Goal: Task Accomplishment & Management: Use online tool/utility

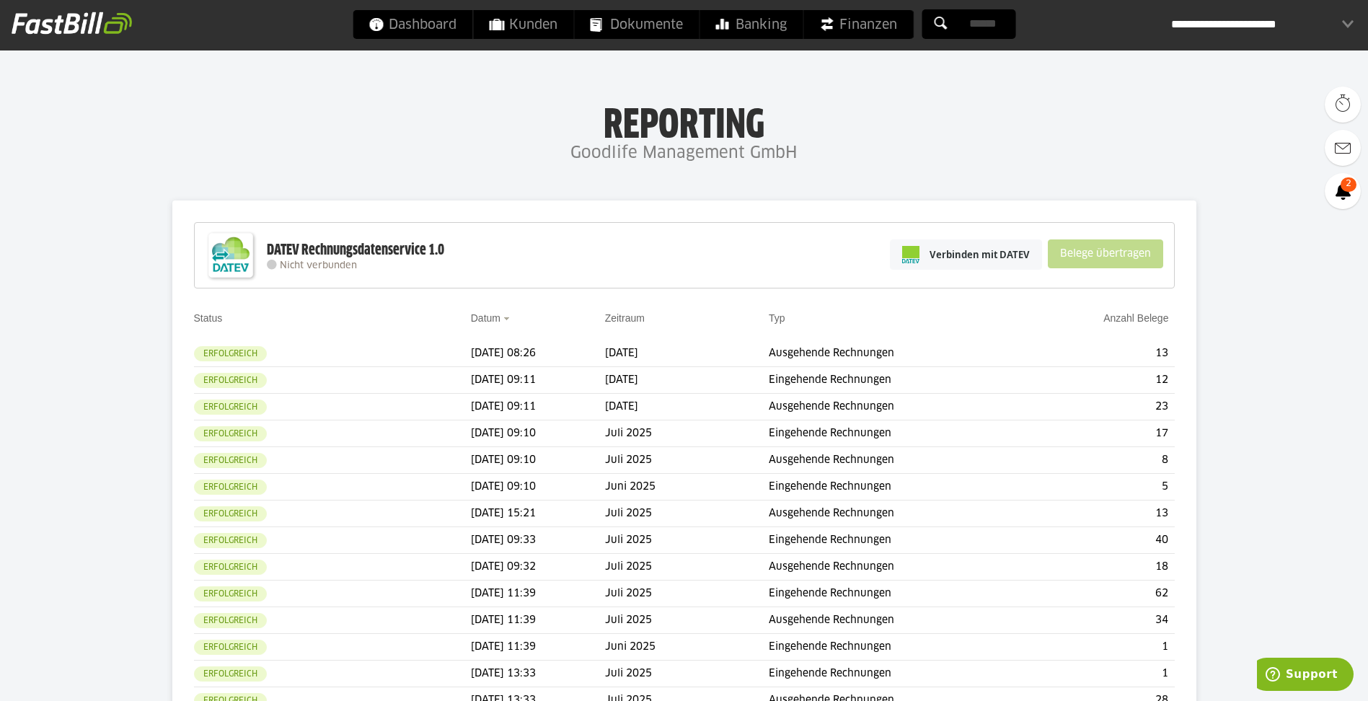
click at [932, 273] on div "Verbinden mit DATEV Belege übertragen" at bounding box center [1027, 254] width 288 height 56
click at [934, 273] on div "Verbinden mit DATEV Belege übertragen" at bounding box center [1027, 254] width 288 height 56
drag, startPoint x: 934, startPoint y: 273, endPoint x: 930, endPoint y: 266, distance: 8.1
click at [930, 266] on link "Verbinden mit DATEV" at bounding box center [966, 254] width 152 height 30
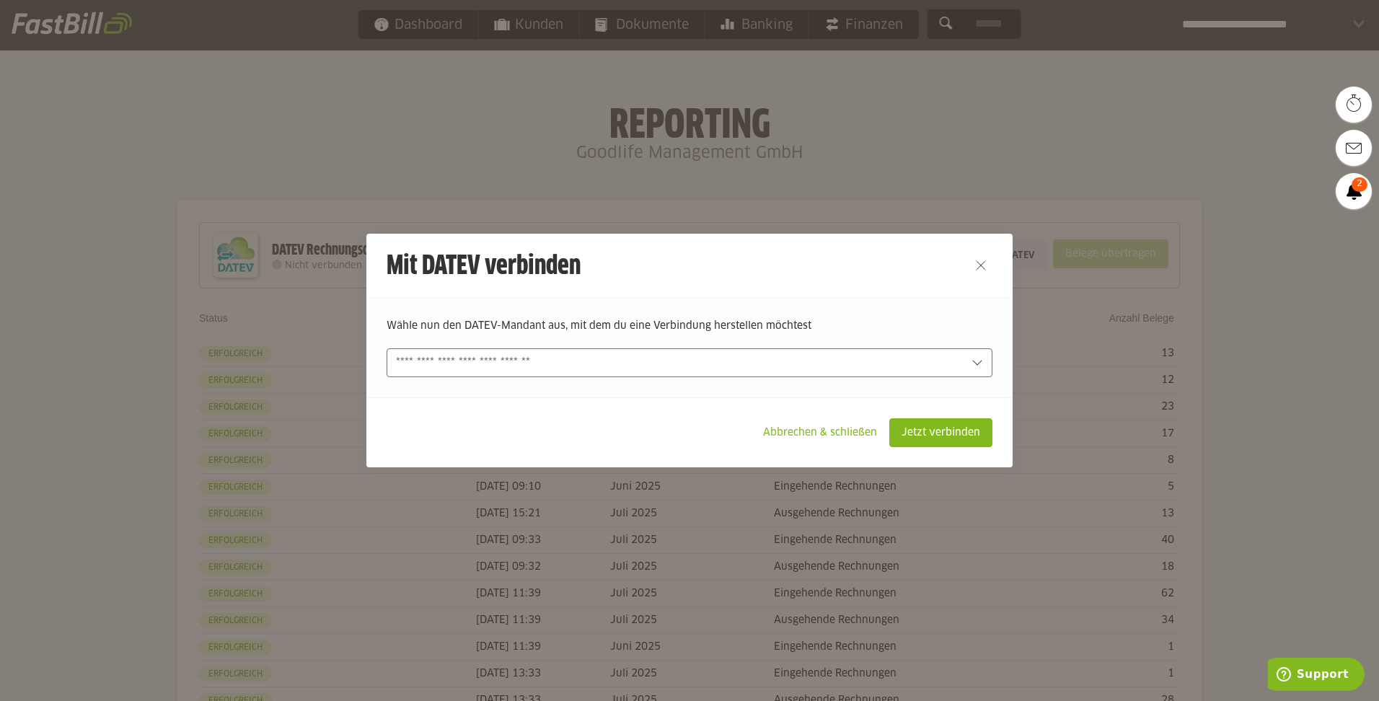
click at [458, 354] on div at bounding box center [690, 362] width 606 height 29
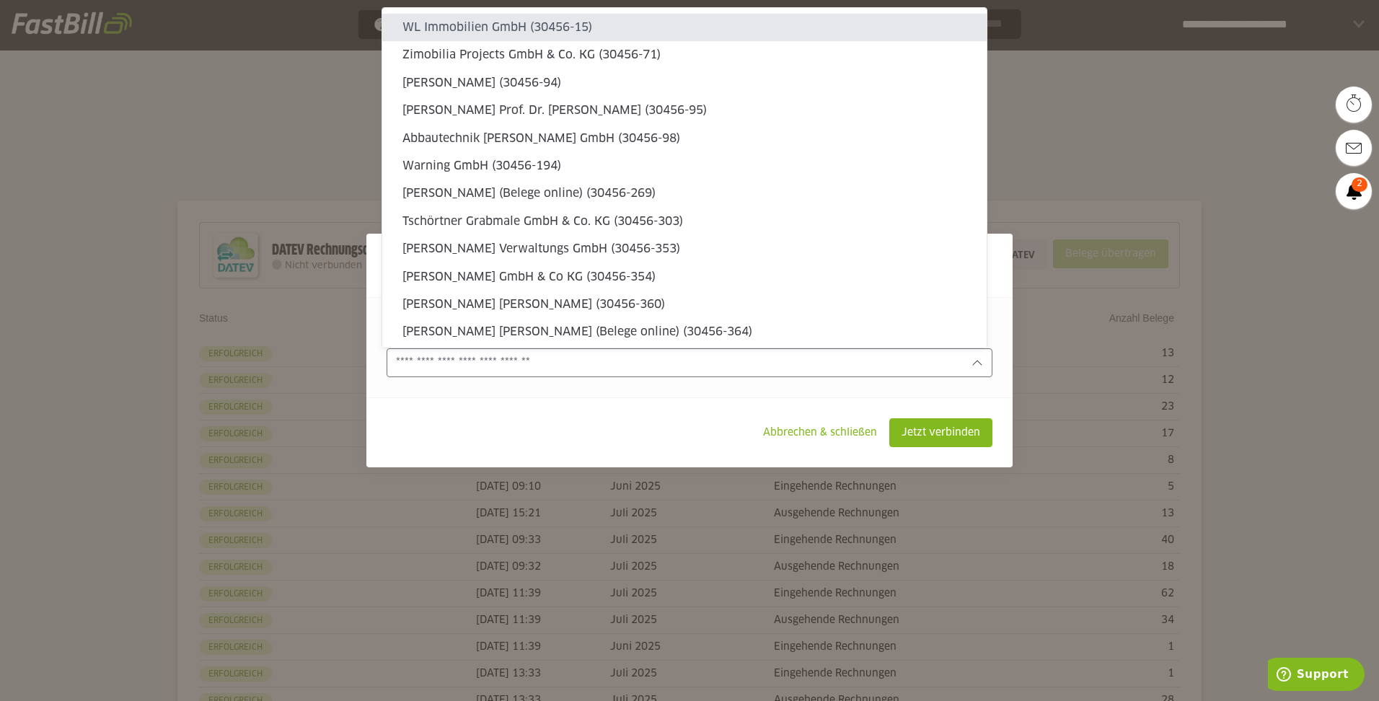
type sl-option "30456-15"
type sl-option "30456-11095"
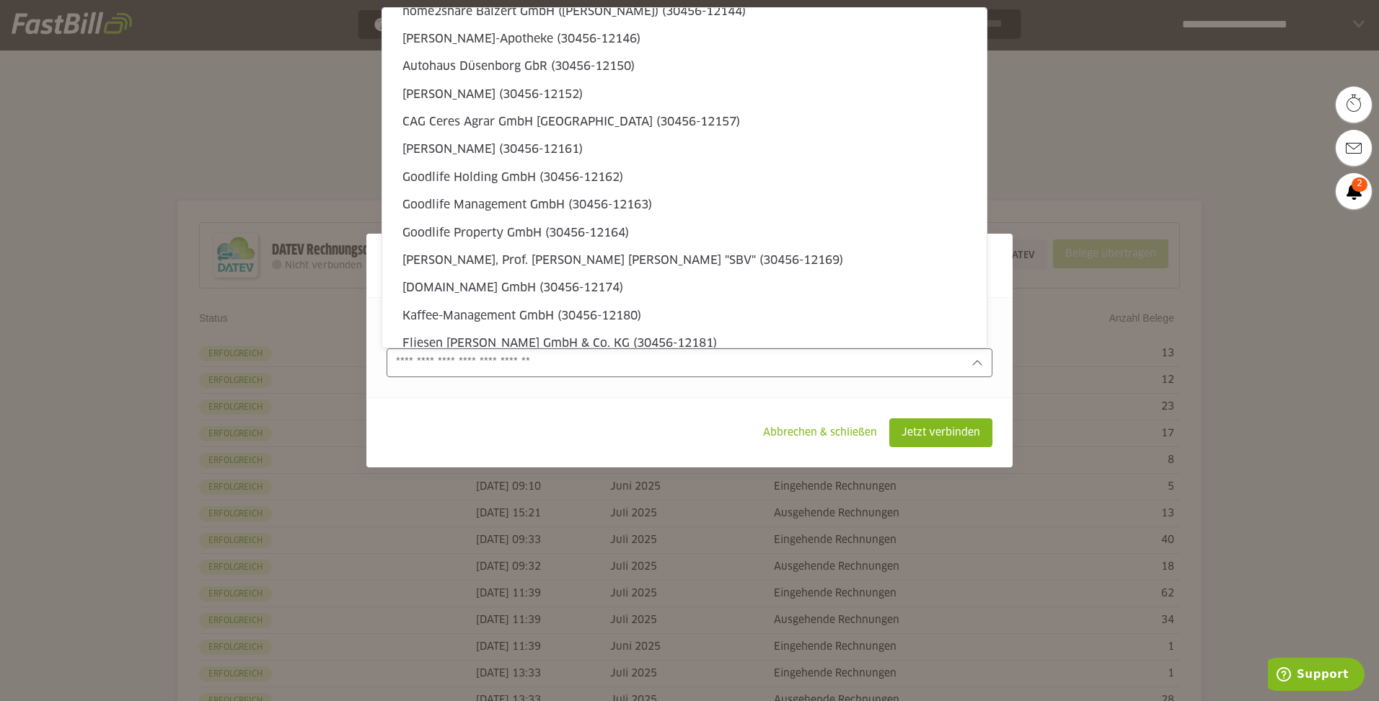
type sl-option "30456-12162"
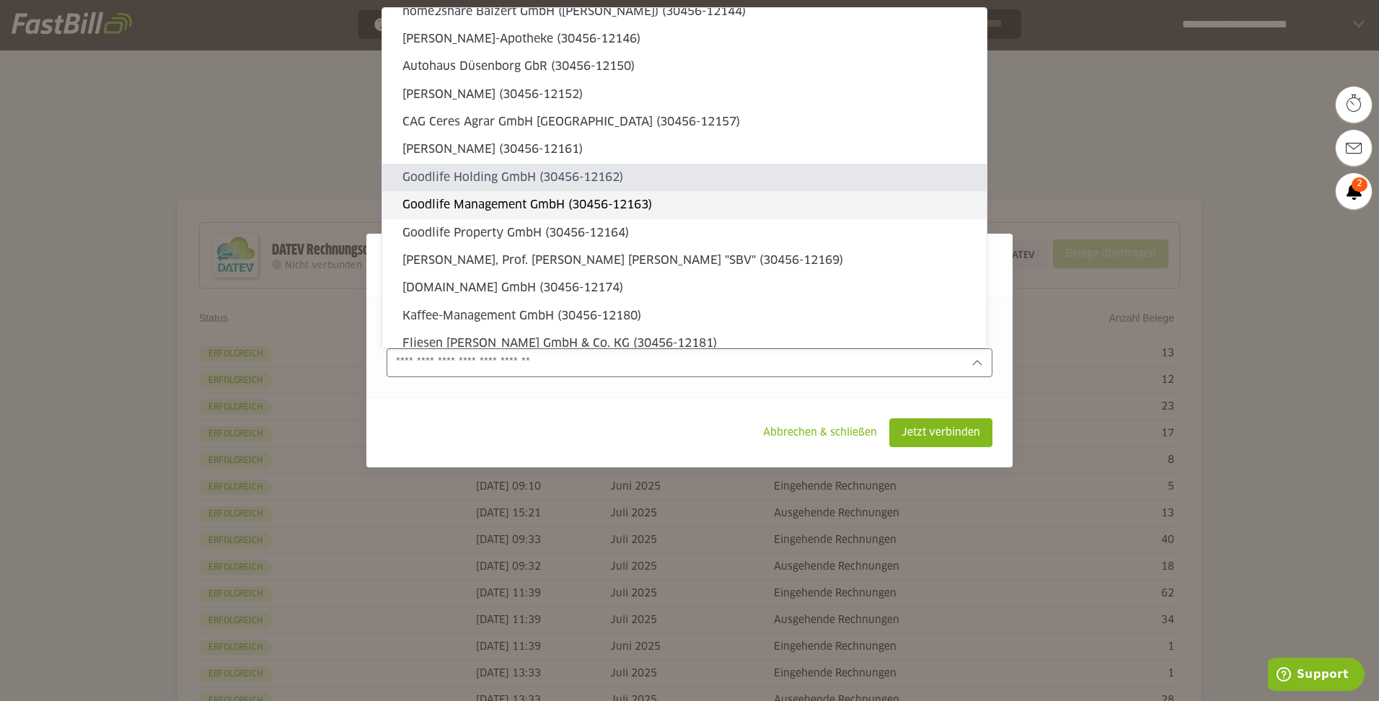
click at [471, 204] on slot "Goodlife Management GmbH (30456-12163)" at bounding box center [688, 205] width 573 height 16
type input "**********"
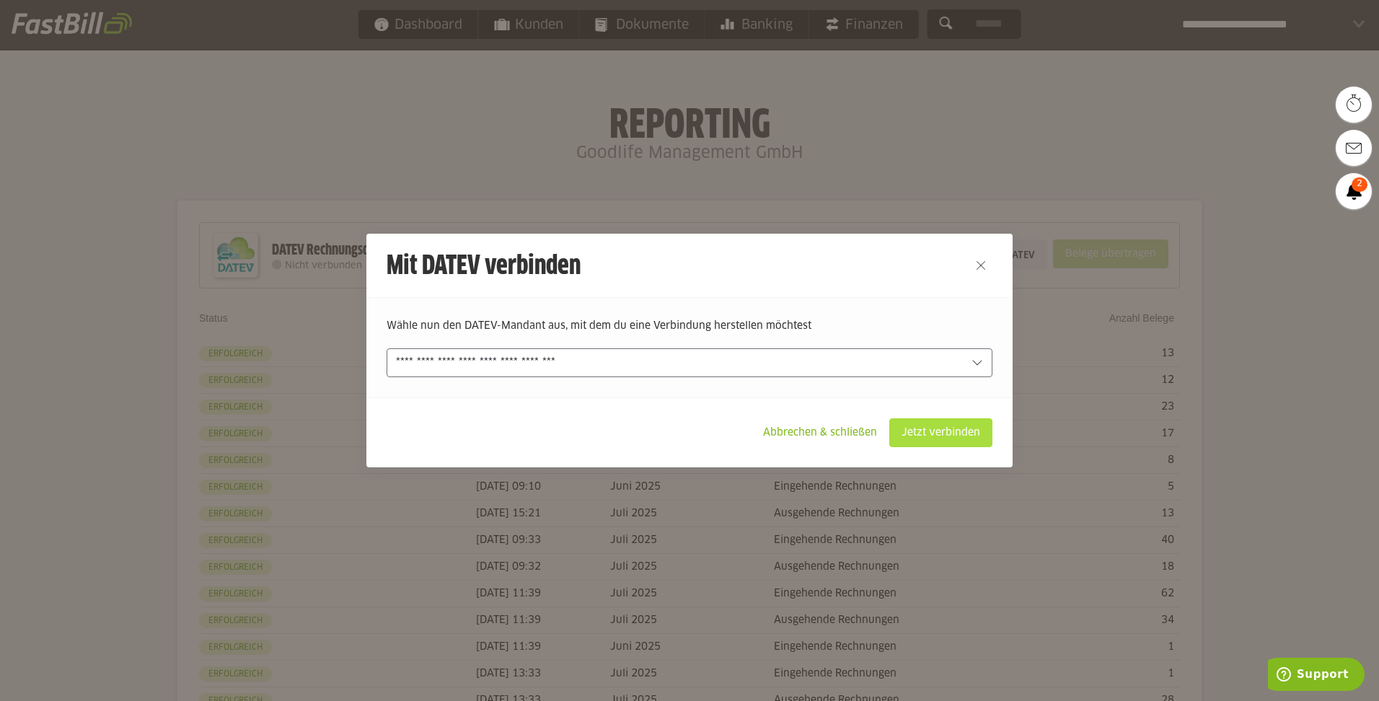
click at [955, 437] on slot "Jetzt verbinden" at bounding box center [941, 432] width 102 height 27
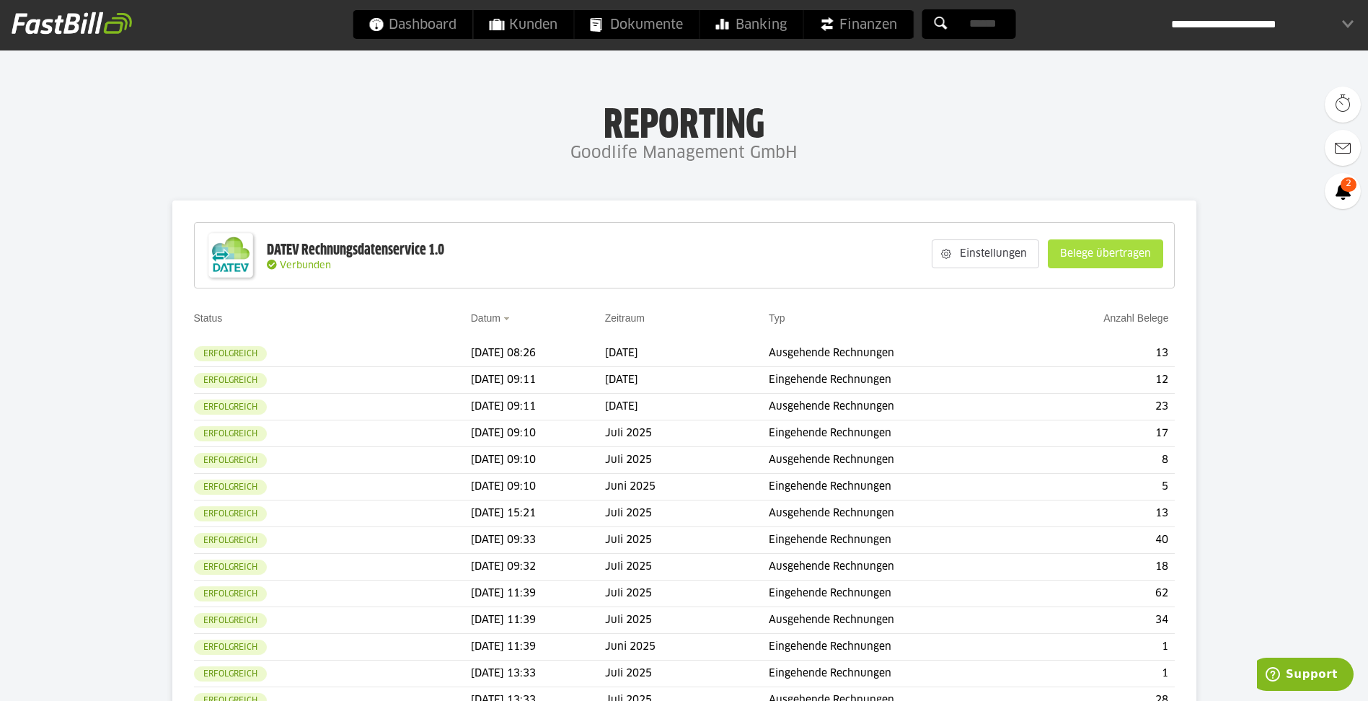
click at [1121, 264] on slot "Belege übertragen" at bounding box center [1106, 253] width 114 height 27
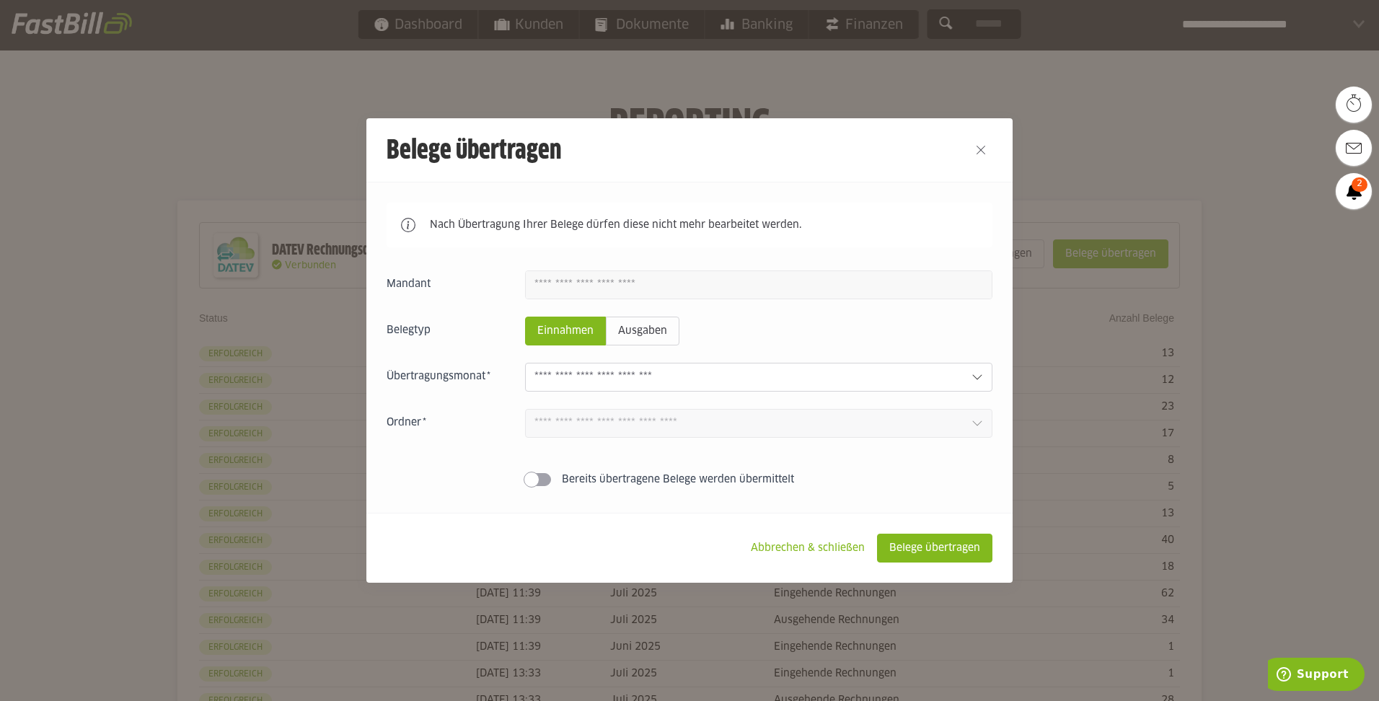
click at [666, 384] on input "text" at bounding box center [747, 377] width 426 height 16
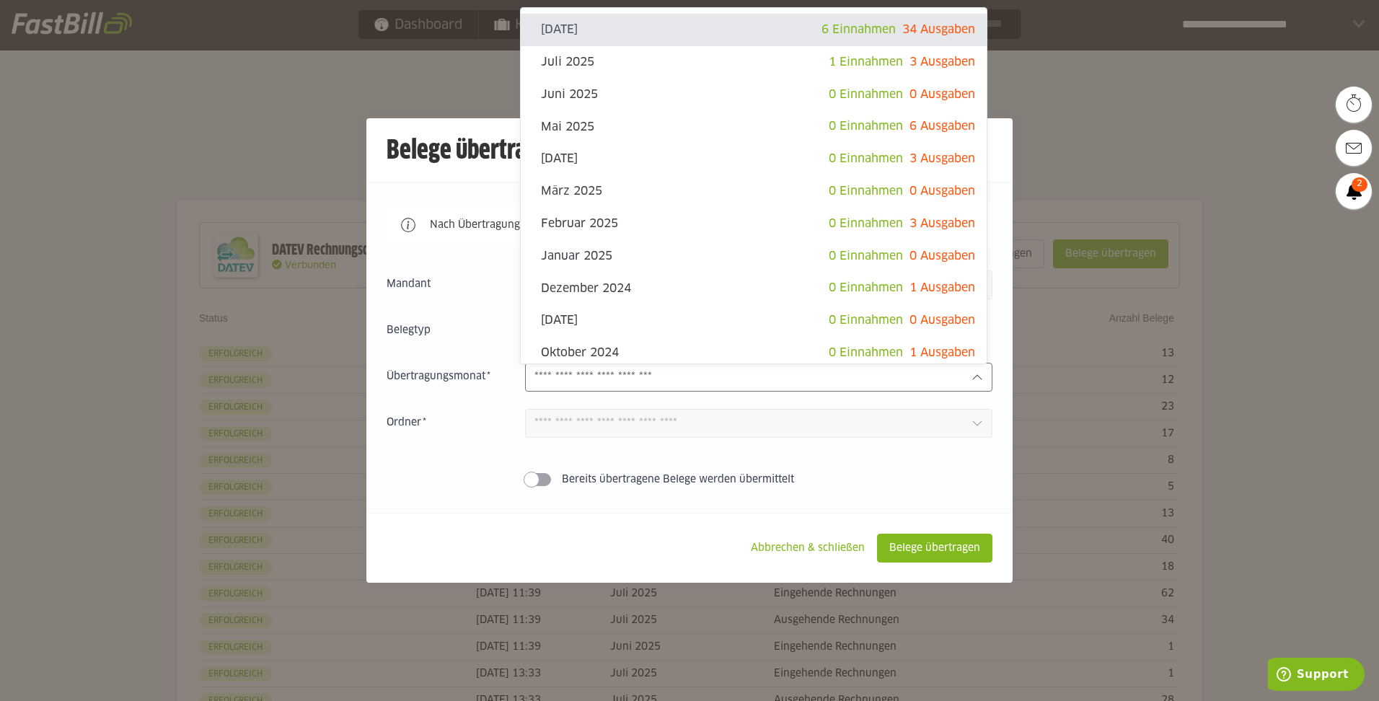
drag, startPoint x: 464, startPoint y: 134, endPoint x: 483, endPoint y: 133, distance: 18.8
click at [465, 135] on h2 "Belege übertragen" at bounding box center [657, 149] width 583 height 63
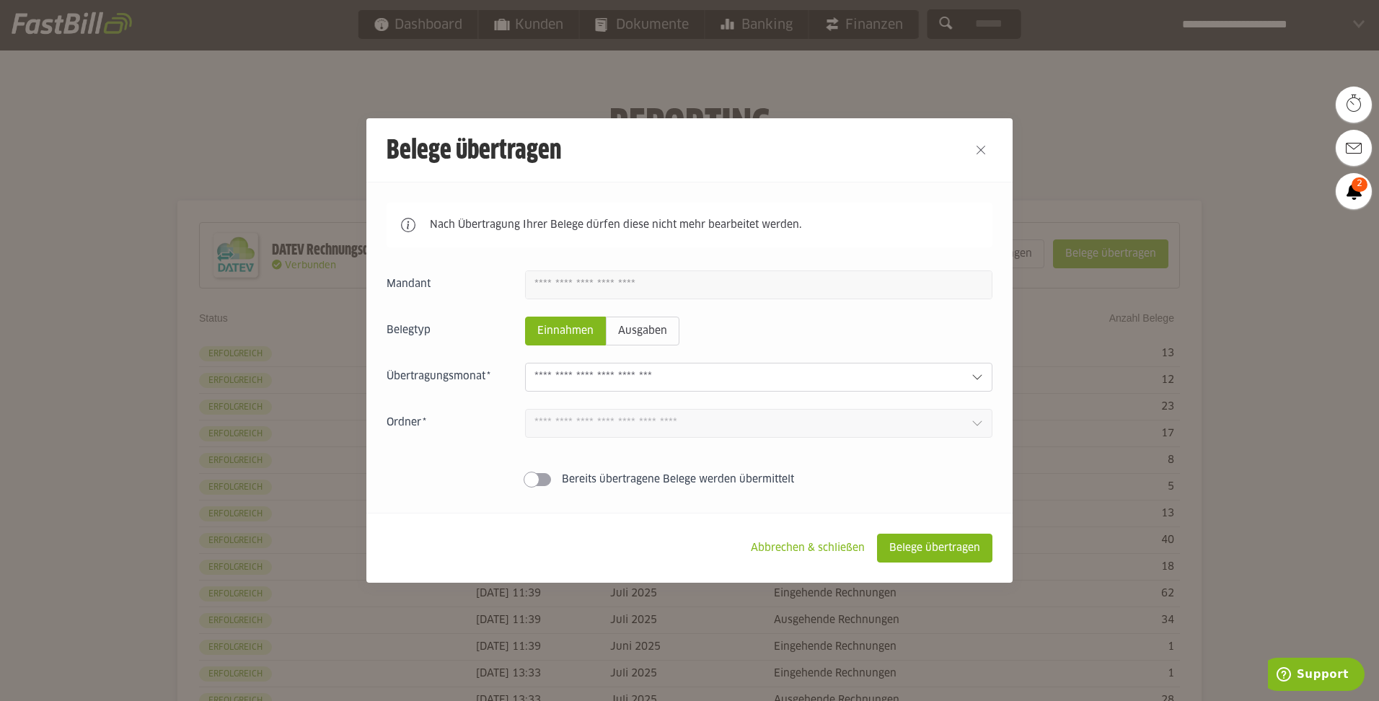
drag, startPoint x: 974, startPoint y: 141, endPoint x: 971, endPoint y: 156, distance: 15.4
click at [974, 141] on button "Close" at bounding box center [980, 149] width 23 height 23
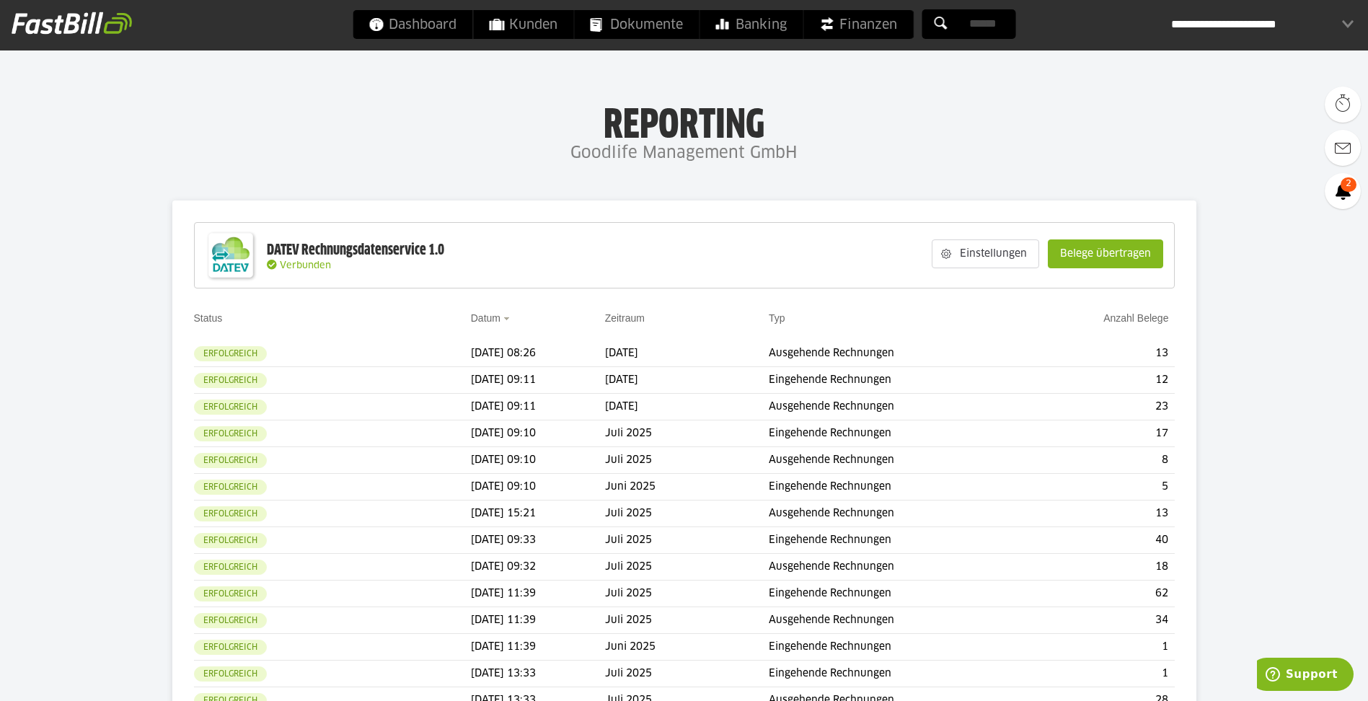
click at [1033, 136] on h1 "Reporting" at bounding box center [684, 121] width 1080 height 38
